Goal: Task Accomplishment & Management: Manage account settings

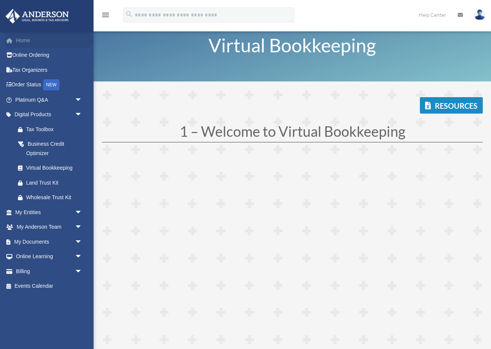
click at [23, 42] on link "Home" at bounding box center [49, 40] width 88 height 15
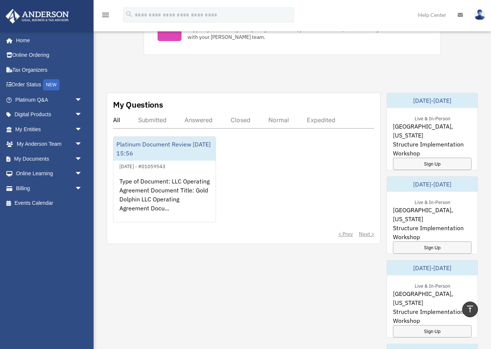
scroll to position [394, 0]
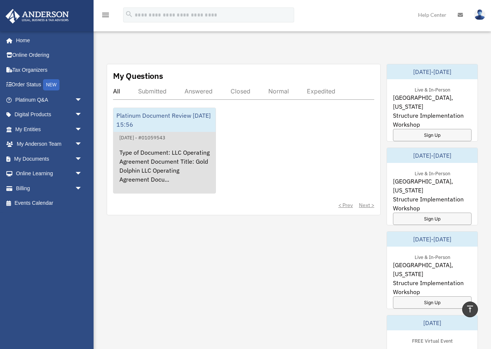
click at [153, 170] on div "Type of Document: LLC Operating Agreement Document Title: Gold Dolphin LLC Oper…" at bounding box center [164, 171] width 102 height 58
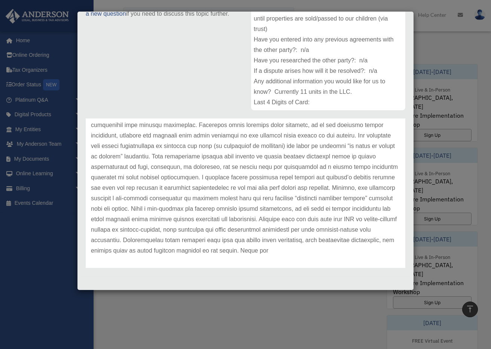
scroll to position [125, 0]
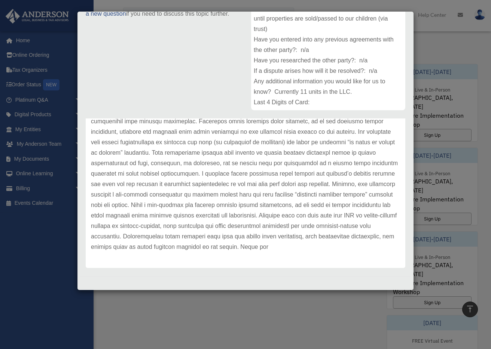
click at [270, 318] on div "Case Detail × Platinum Document Review [DATE] 15:56 Case Number 01059543 Create…" at bounding box center [245, 174] width 491 height 349
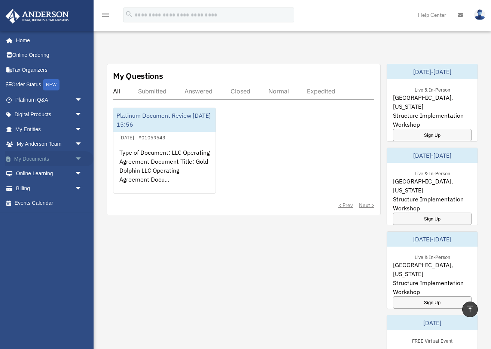
click at [55, 159] on link "My Documents arrow_drop_down" at bounding box center [49, 159] width 88 height 15
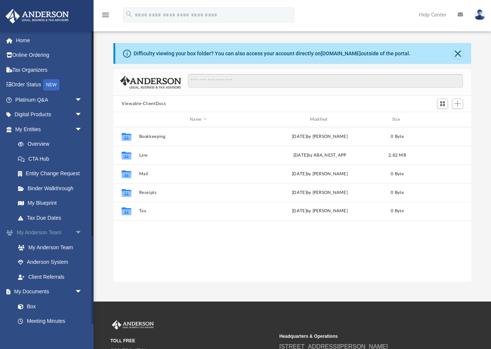
scroll to position [170, 357]
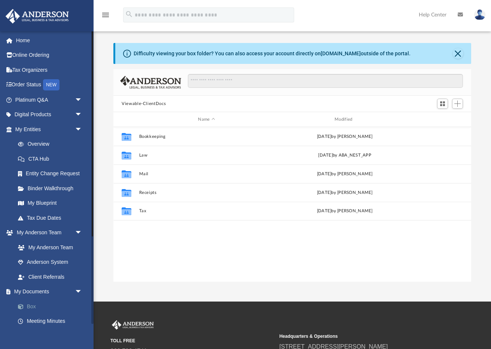
click at [33, 308] on link "Box" at bounding box center [51, 306] width 83 height 15
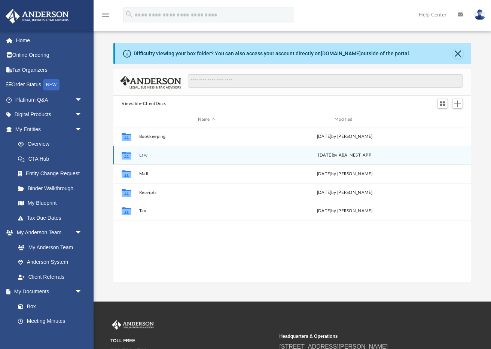
click at [143, 156] on button "Law" at bounding box center [206, 155] width 135 height 5
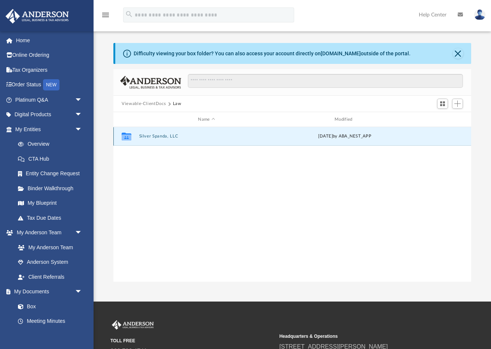
click at [151, 138] on button "Silver Spanda, LLC" at bounding box center [206, 136] width 135 height 5
click at [149, 137] on button "Initial Docs" at bounding box center [206, 136] width 135 height 5
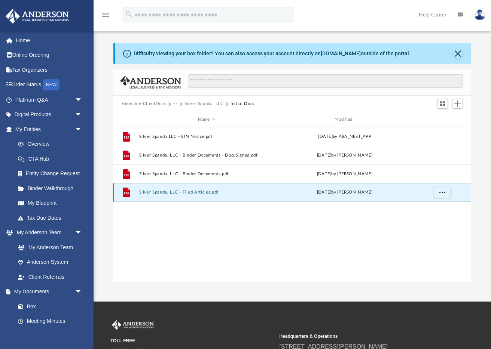
click at [204, 190] on button "Silver Spanda, LLC - Filed Articles.pdf" at bounding box center [206, 192] width 135 height 5
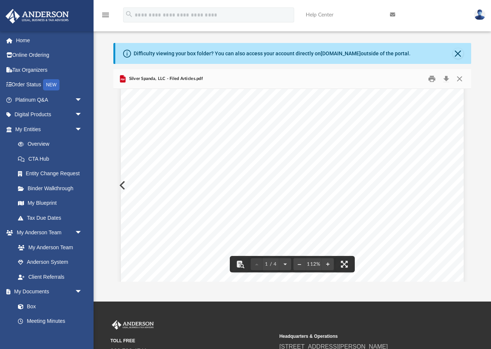
scroll to position [93, 0]
drag, startPoint x: 161, startPoint y: 211, endPoint x: 207, endPoint y: 196, distance: 48.3
click at [216, 217] on div "Wyoming Secretary of State Herschler Bldg East, Ste.100 & 101 Cheyenne, WY 8200…" at bounding box center [292, 223] width 343 height 443
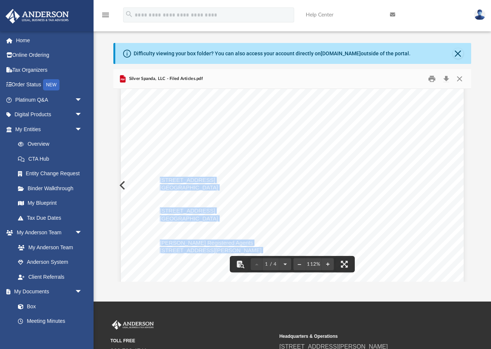
drag, startPoint x: 161, startPoint y: 180, endPoint x: 218, endPoint y: 188, distance: 57.4
click at [218, 188] on div "Wyoming Secretary of State Herschler Bldg East, Ste.100 & 101 Cheyenne, WY 8200…" at bounding box center [292, 223] width 343 height 443
click at [217, 188] on div "Wyoming Secretary of State Herschler Bldg East, Ste.100 & 101 Cheyenne, WY 8200…" at bounding box center [292, 223] width 343 height 443
click at [215, 188] on div "Wyoming Secretary of State Herschler Bldg East, Ste.100 & 101 Cheyenne, WY 8200…" at bounding box center [292, 223] width 343 height 443
click at [195, 188] on span "Cheyenne, WY 82001" at bounding box center [189, 188] width 58 height 6
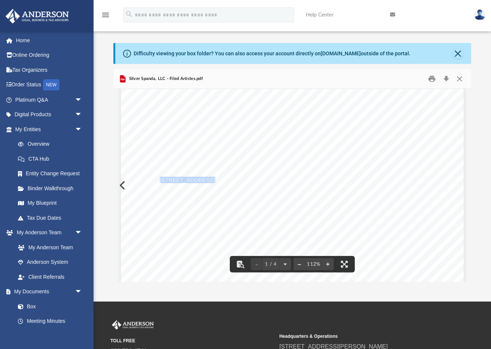
drag, startPoint x: 161, startPoint y: 179, endPoint x: 202, endPoint y: 180, distance: 41.5
click at [202, 180] on span "1718 Capitol Avenue" at bounding box center [187, 181] width 55 height 6
click at [397, 195] on div "Wyoming Secretary of State Herschler Bldg East, Ste.100 & 101 Cheyenne, WY 8200…" at bounding box center [292, 252] width 343 height 443
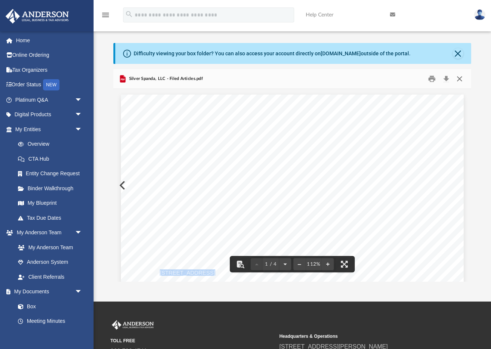
click at [462, 78] on button "Close" at bounding box center [459, 79] width 13 height 12
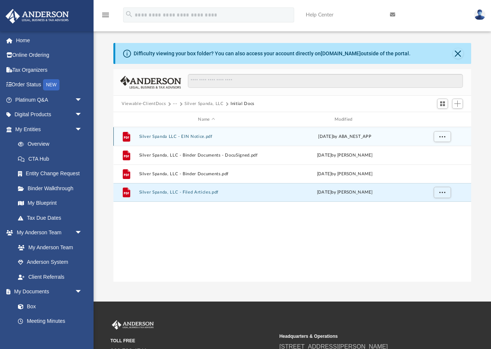
click at [204, 135] on button "Silver Spanda LLC - EIN Notice.pdf" at bounding box center [206, 136] width 135 height 5
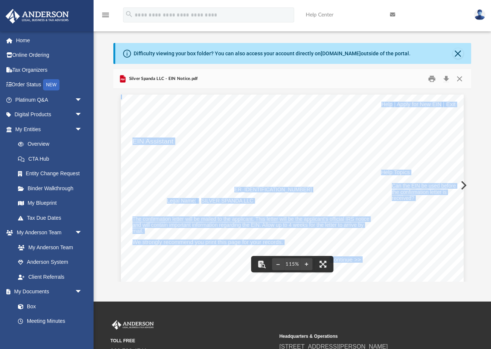
drag, startPoint x: 201, startPoint y: 191, endPoint x: 228, endPoint y: 191, distance: 26.9
click at [228, 191] on span "39-3677892" at bounding box center [256, 189] width 110 height 5
click at [236, 190] on div "Your Progress: 1. Identity 2. Authenticate 3. Addresses 4. Details 5. EIN Confi…" at bounding box center [292, 337] width 343 height 485
drag, startPoint x: 229, startPoint y: 190, endPoint x: 248, endPoint y: 189, distance: 18.7
click at [229, 190] on div "Your Progress: 1. Identity 2. Authenticate 3. Addresses 4. Details 5. EIN Confi…" at bounding box center [292, 337] width 343 height 485
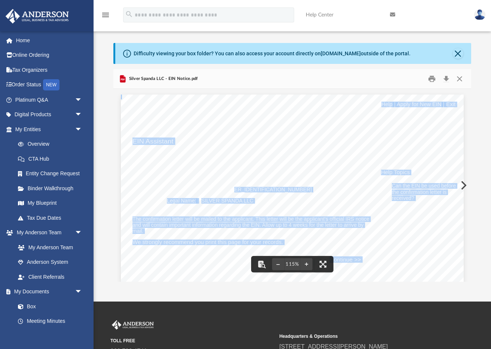
click at [229, 190] on div "Your Progress: 1. Identity 2. Authenticate 3. Addresses 4. Details 5. EIN Confi…" at bounding box center [292, 337] width 343 height 485
click at [227, 187] on span "39-3677892" at bounding box center [256, 189] width 110 height 5
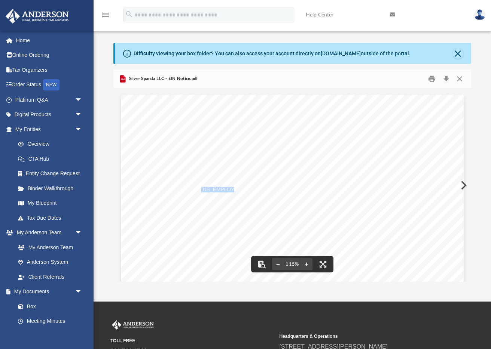
drag, startPoint x: 228, startPoint y: 189, endPoint x: 211, endPoint y: 189, distance: 16.8
click at [202, 190] on span "39-3677892" at bounding box center [256, 189] width 110 height 5
click at [463, 79] on button "Close" at bounding box center [459, 79] width 13 height 12
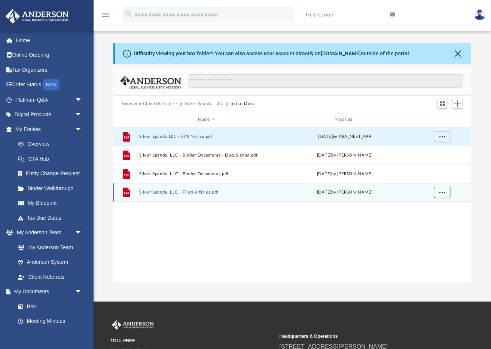
click at [440, 192] on span "More options" at bounding box center [442, 192] width 6 height 4
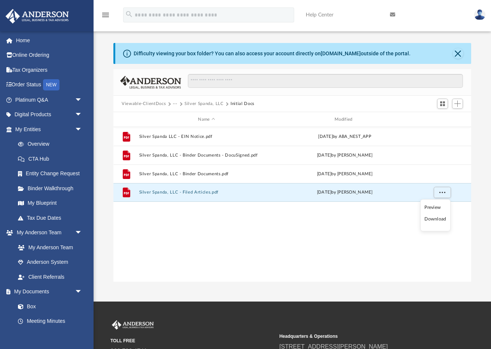
click at [438, 208] on li "Preview" at bounding box center [435, 208] width 22 height 8
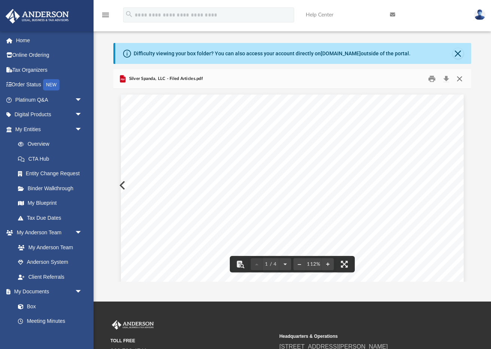
click at [461, 79] on button "Close" at bounding box center [459, 79] width 13 height 12
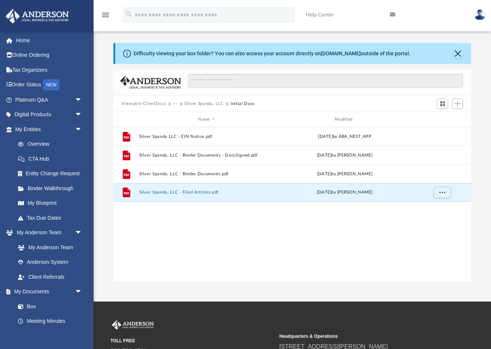
click at [149, 102] on button "Viewable-ClientDocs" at bounding box center [144, 104] width 44 height 7
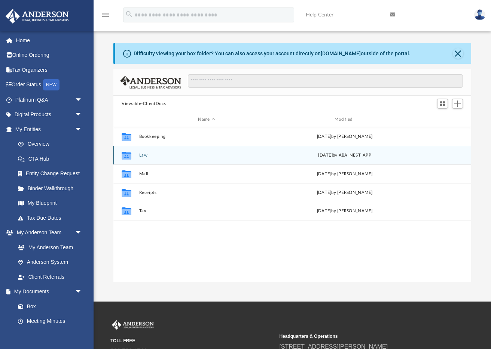
click at [128, 155] on icon "grid" at bounding box center [127, 156] width 10 height 6
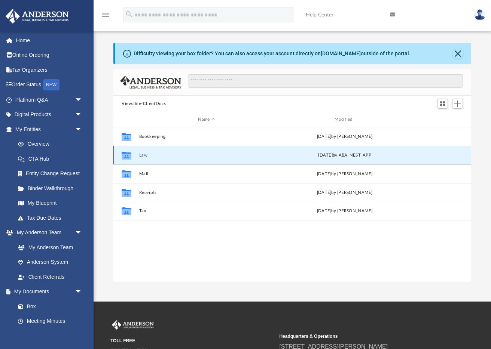
click at [127, 155] on icon "grid" at bounding box center [127, 156] width 10 height 6
click at [126, 156] on icon "grid" at bounding box center [127, 156] width 10 height 6
click at [125, 156] on icon "grid" at bounding box center [127, 156] width 10 height 8
click at [456, 105] on span "Add" at bounding box center [457, 104] width 6 height 6
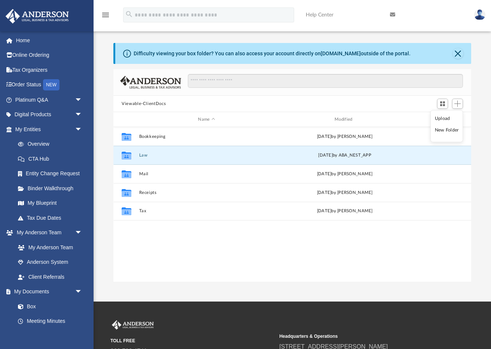
click at [208, 259] on div "Collaborated Folder Bookkeeping Tue Jul 29 2025 by Charles Rogler Collaborated …" at bounding box center [292, 204] width 358 height 155
click at [129, 158] on icon "grid" at bounding box center [127, 156] width 10 height 6
drag, startPoint x: 179, startPoint y: 154, endPoint x: 189, endPoint y: 154, distance: 10.1
click at [180, 154] on button "Law" at bounding box center [206, 155] width 135 height 5
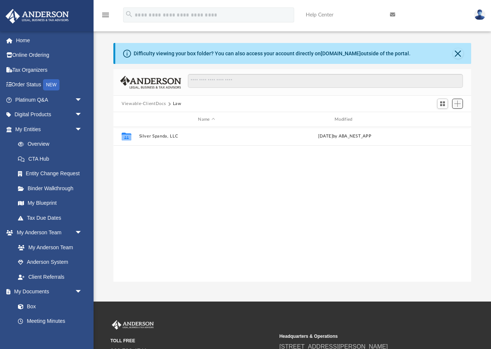
click at [459, 105] on span "Add" at bounding box center [457, 104] width 6 height 6
click at [445, 129] on li "New Folder" at bounding box center [447, 130] width 24 height 8
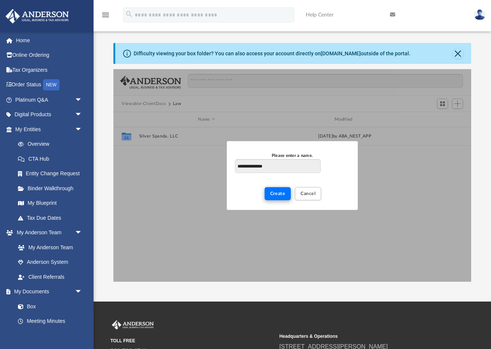
type input "**********"
click at [283, 195] on span "Create" at bounding box center [277, 194] width 15 height 4
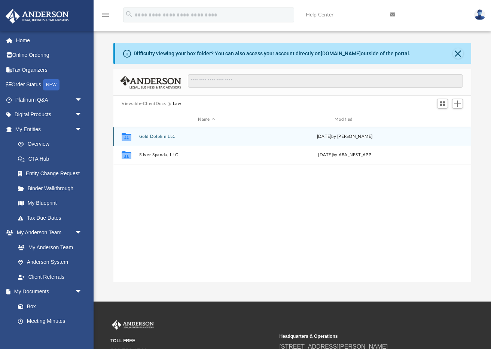
click at [158, 138] on button "Gold Dolphin LLC" at bounding box center [206, 136] width 135 height 5
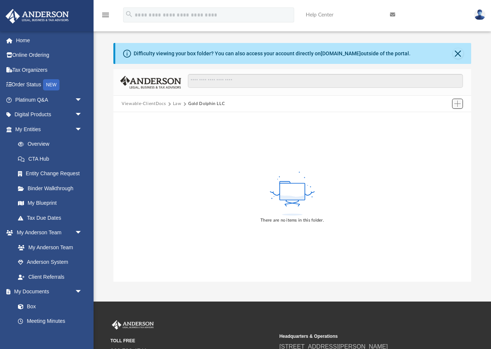
click at [458, 105] on span "Add" at bounding box center [457, 104] width 6 height 6
click at [448, 120] on li "Upload" at bounding box center [447, 118] width 24 height 8
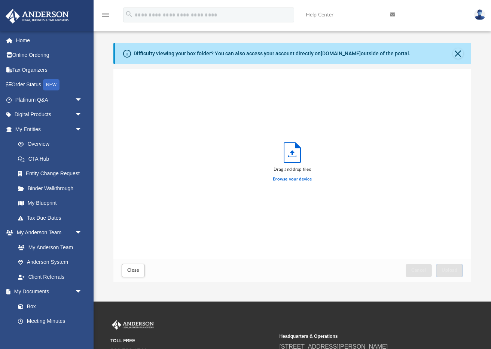
scroll to position [190, 357]
click at [290, 181] on label "Browse your device" at bounding box center [292, 179] width 39 height 7
click at [0, 0] on input "Browse your device" at bounding box center [0, 0] width 0 height 0
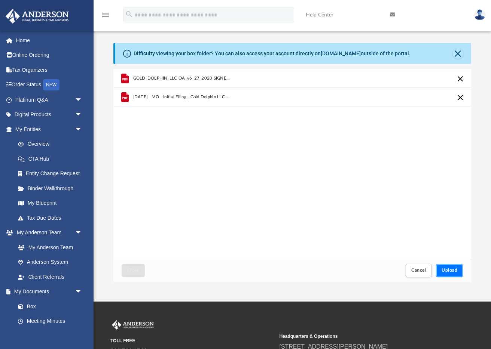
click at [452, 270] on span "Upload" at bounding box center [449, 270] width 16 height 4
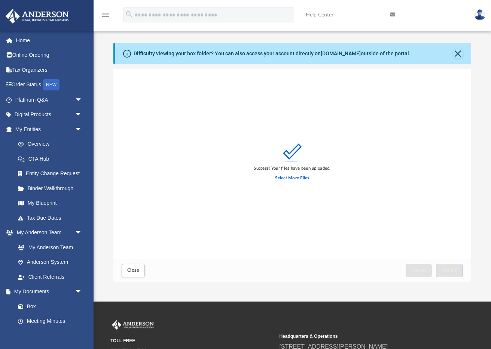
click at [298, 180] on label "Select More Files" at bounding box center [292, 178] width 34 height 7
click at [0, 0] on input "Select More Files" at bounding box center [0, 0] width 0 height 0
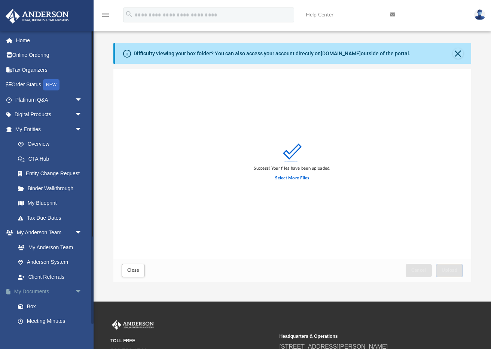
click at [75, 290] on span "arrow_drop_down" at bounding box center [82, 292] width 15 height 15
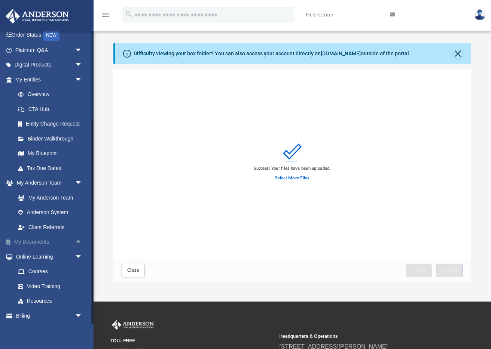
scroll to position [65, 0]
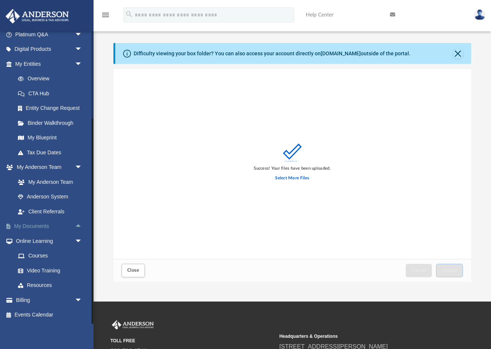
click at [82, 224] on span "arrow_drop_up" at bounding box center [82, 226] width 15 height 15
click at [37, 268] on link "Forms Library" at bounding box center [51, 270] width 83 height 15
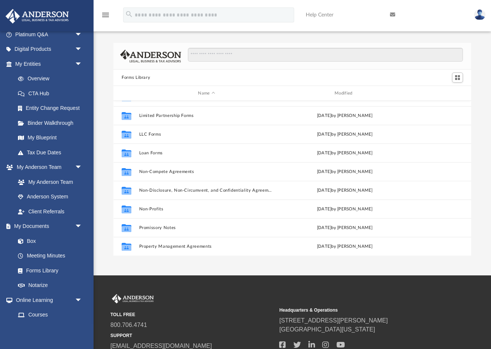
scroll to position [333, 0]
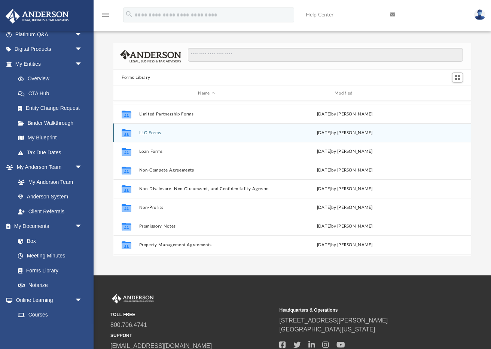
click at [134, 133] on div "Collaborated Folder" at bounding box center [126, 133] width 19 height 12
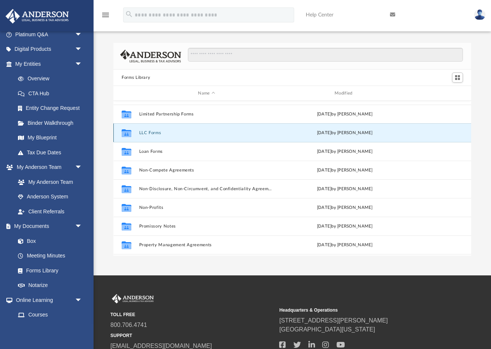
click at [174, 133] on button "LLC Forms" at bounding box center [206, 133] width 135 height 5
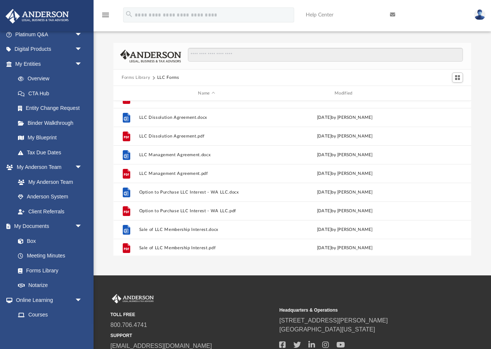
scroll to position [0, 0]
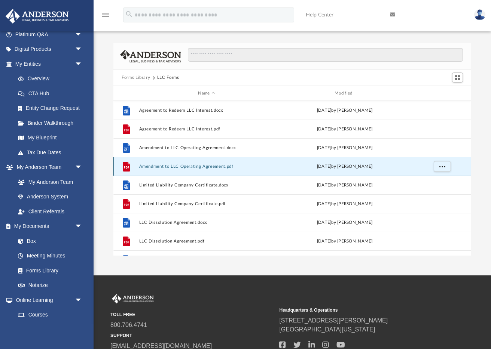
click at [183, 168] on button "Amendment to LLC Operating Agreement.pdf" at bounding box center [206, 166] width 135 height 5
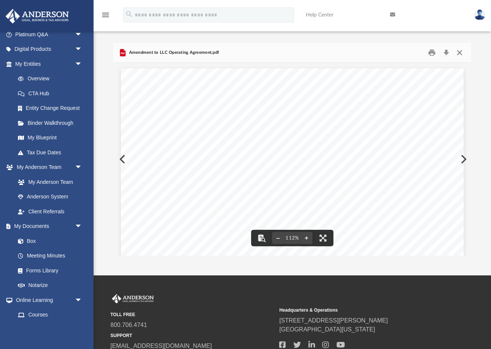
click at [460, 52] on button "Close" at bounding box center [459, 53] width 13 height 12
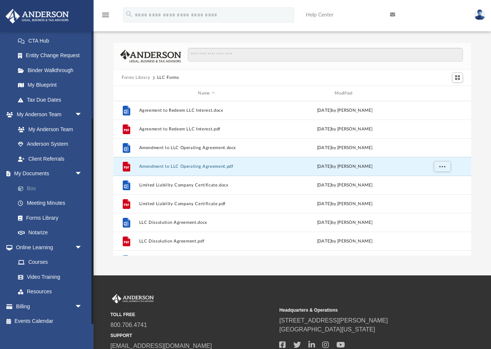
scroll to position [125, 0]
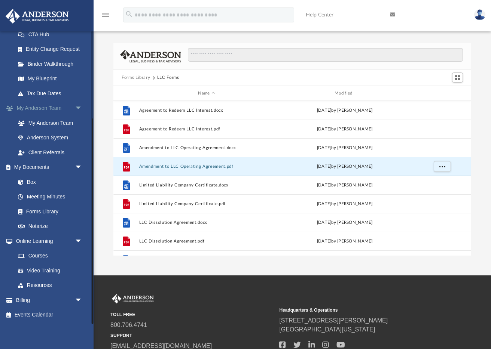
click at [75, 167] on span "arrow_drop_down" at bounding box center [82, 167] width 15 height 15
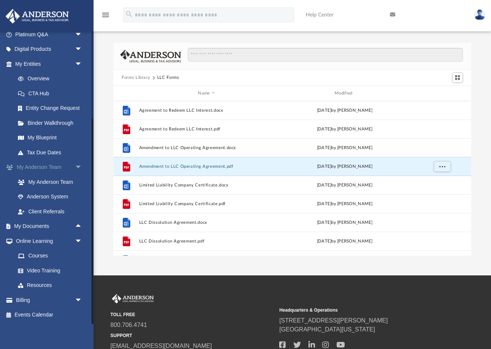
click at [75, 167] on span "arrow_drop_down" at bounding box center [82, 167] width 15 height 15
